Goal: Task Accomplishment & Management: Manage account settings

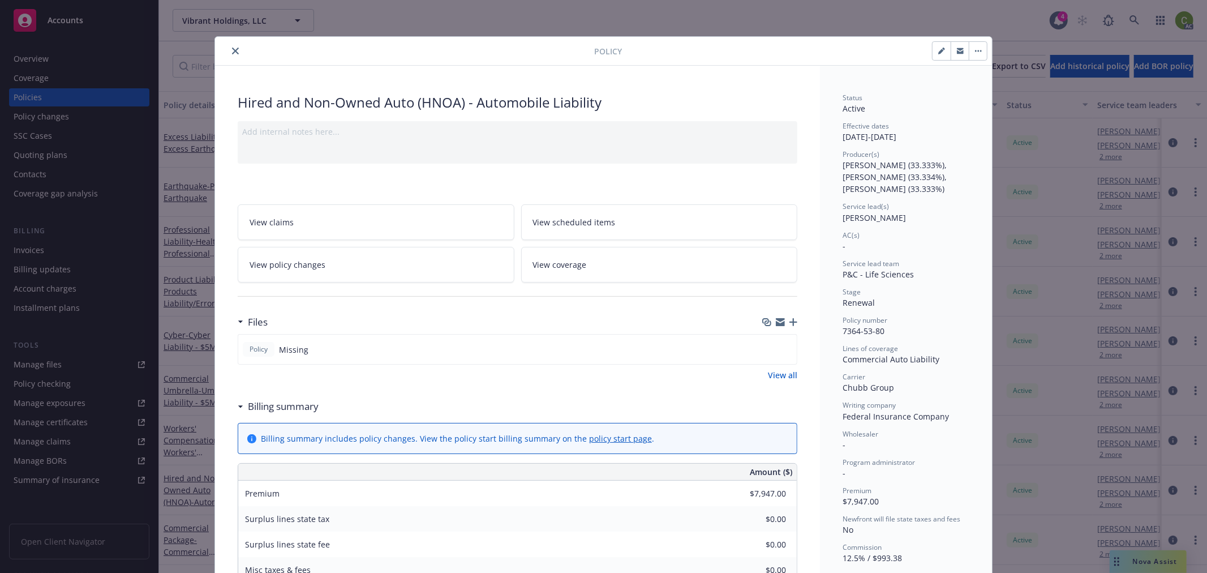
drag, startPoint x: 230, startPoint y: 52, endPoint x: 723, endPoint y: 49, distance: 493.4
click at [232, 51] on icon "close" at bounding box center [235, 51] width 7 height 7
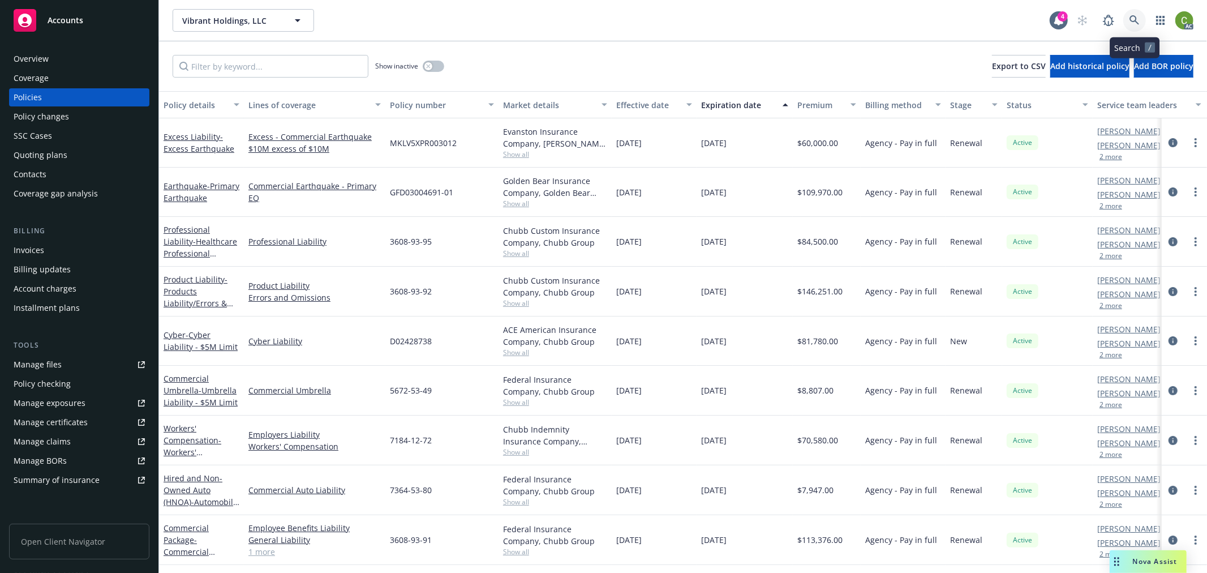
click at [1130, 19] on icon at bounding box center [1134, 20] width 10 height 10
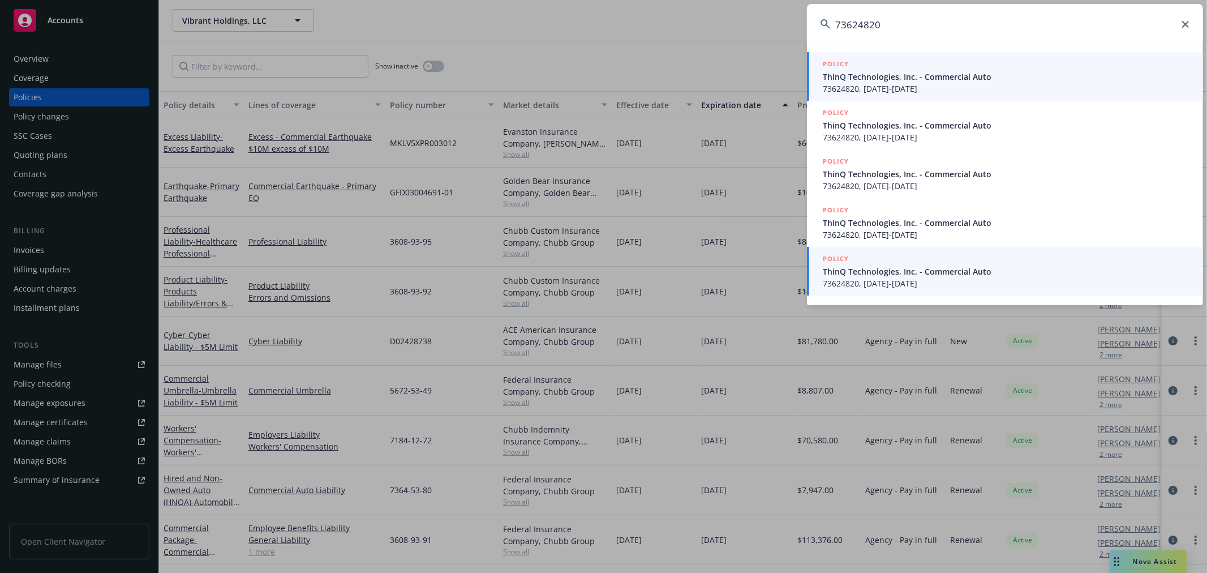
type input "73624820"
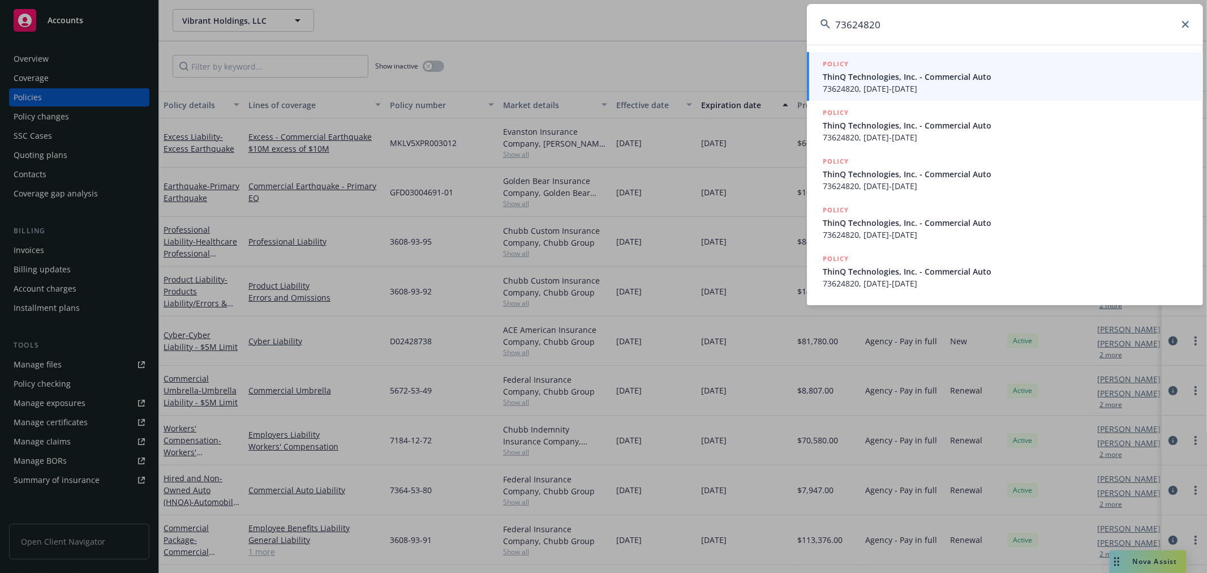
click at [938, 275] on span "ThinQ Technologies, Inc. - Commercial Auto" at bounding box center [1006, 271] width 367 height 12
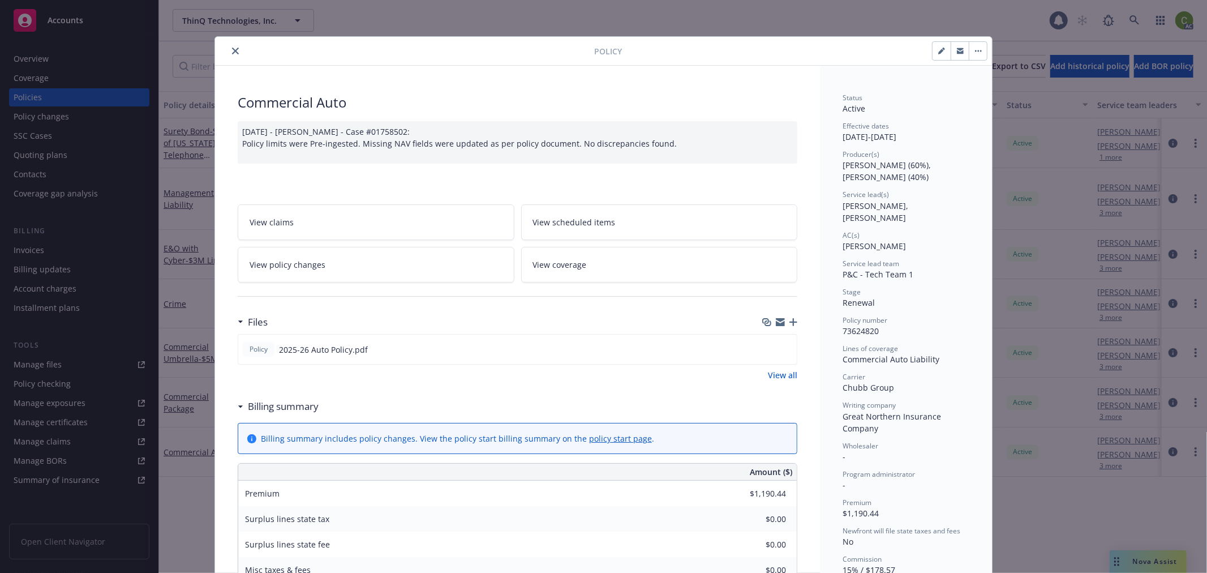
click at [388, 264] on link "View policy changes" at bounding box center [376, 265] width 277 height 36
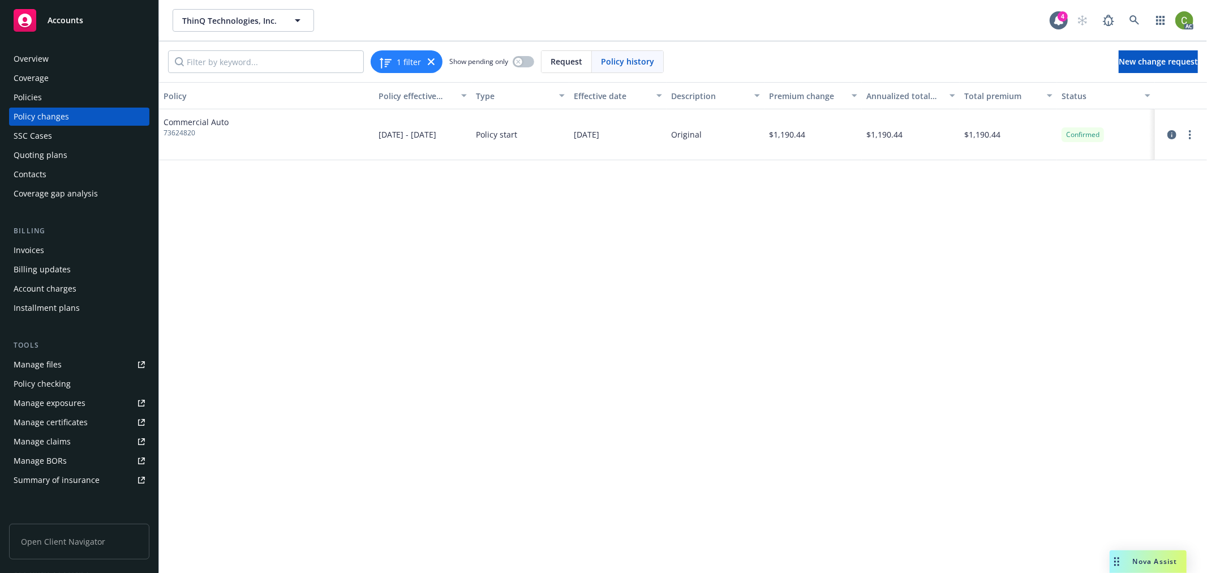
drag, startPoint x: 1190, startPoint y: 135, endPoint x: 1185, endPoint y: 140, distance: 7.2
click at [1190, 134] on circle "more" at bounding box center [1190, 135] width 2 height 2
click at [1089, 223] on link "Edit billing info" at bounding box center [1099, 225] width 194 height 23
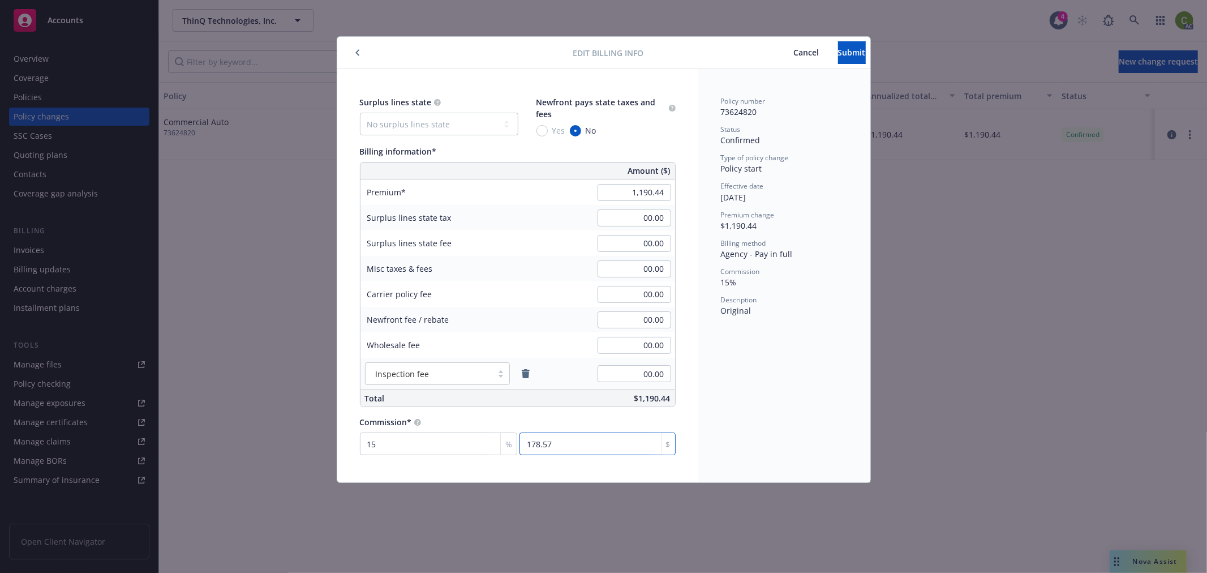
click at [574, 444] on input "178.57" at bounding box center [597, 443] width 156 height 23
type input "0.084"
type input "1"
type input "1.428"
type input "17"
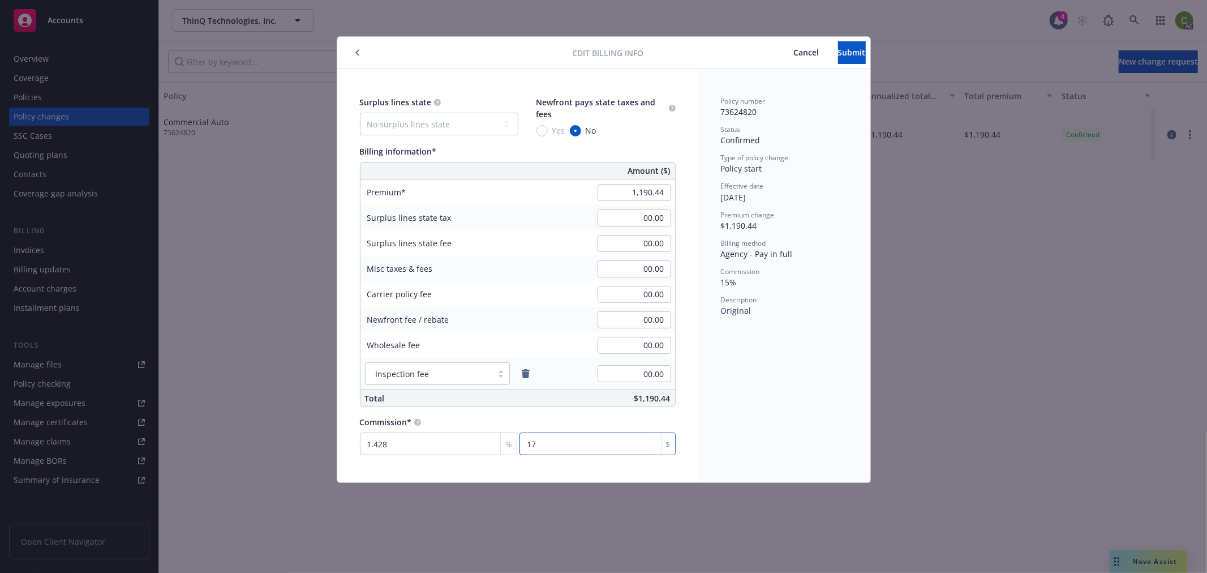
type input "14.784"
type input "176"
type input "14.801"
type input "176.2"
type input "14.805"
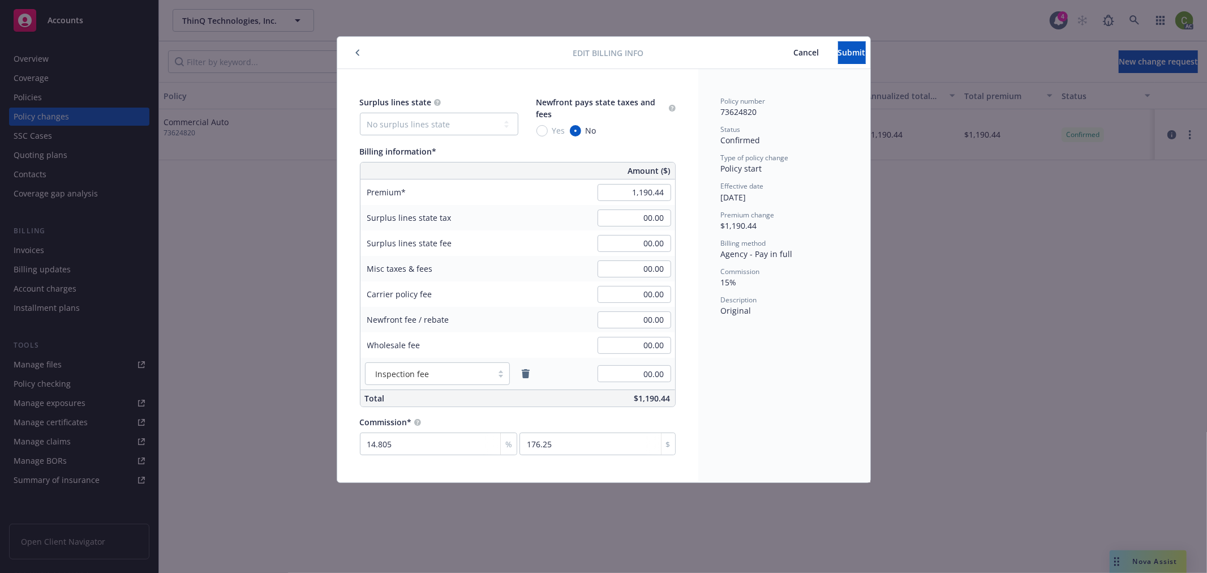
type input "176.24"
click at [803, 398] on div "Policy number 73624820 Status Confirmed Type of policy change Policy start Effe…" at bounding box center [784, 275] width 172 height 413
click at [838, 55] on span "Submit" at bounding box center [852, 52] width 28 height 11
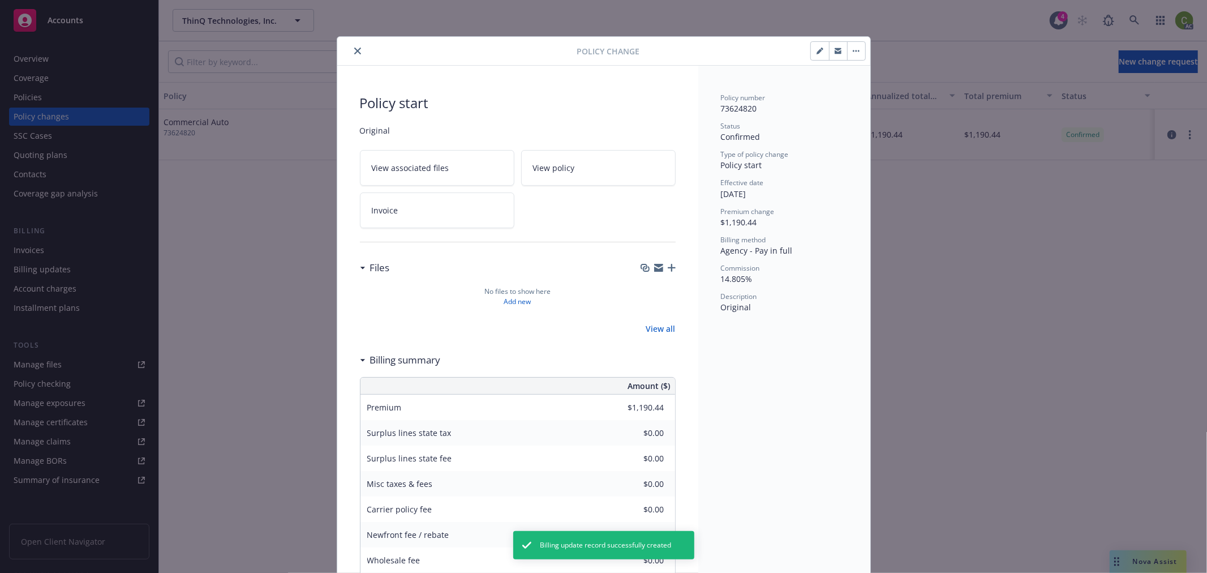
click at [354, 48] on icon "close" at bounding box center [357, 51] width 7 height 7
